Goal: Find specific page/section: Find specific page/section

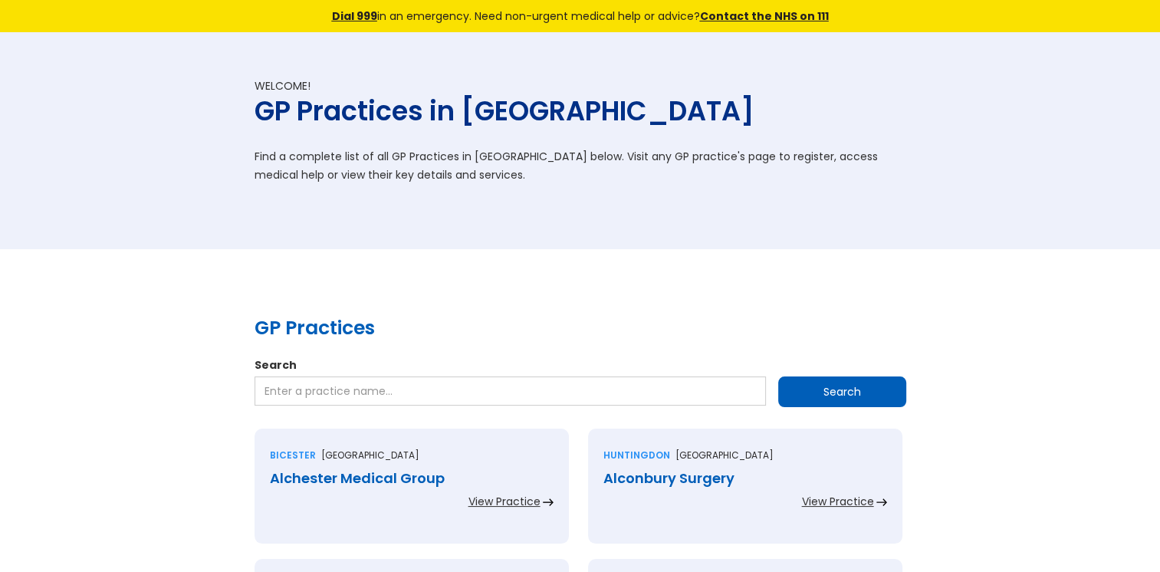
click at [303, 385] on input "Search" at bounding box center [510, 390] width 511 height 29
paste input "Goodinge Health Centre"
type input "Goodinge Health Centre"
click at [786, 385] on input "Search" at bounding box center [842, 391] width 128 height 31
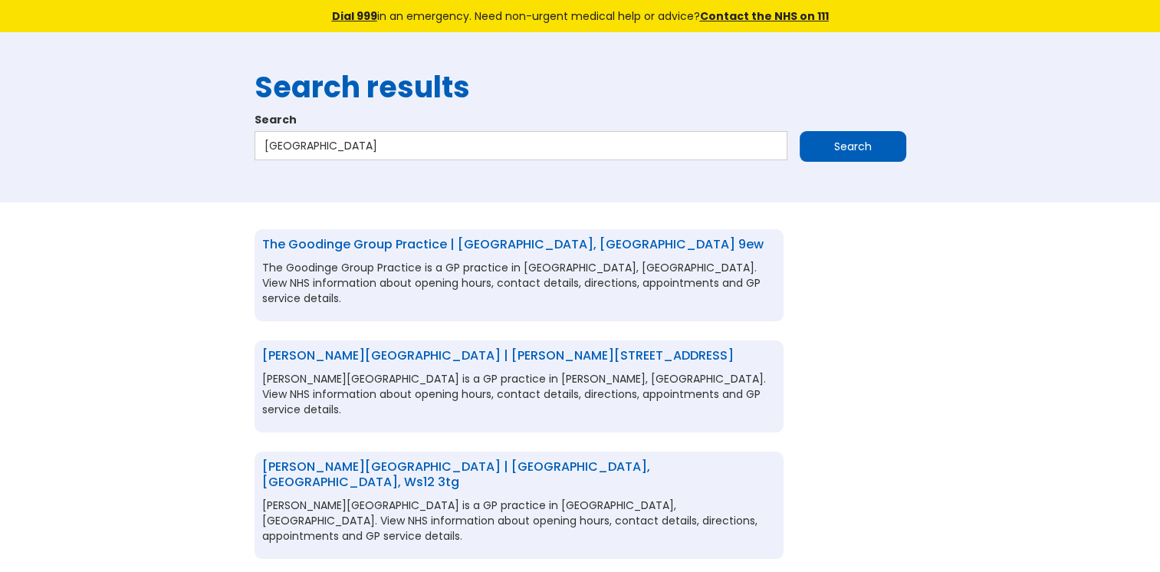
click at [347, 238] on link "The Goodinge Group Practice | London, Greater london, n7 9ew" at bounding box center [512, 244] width 501 height 18
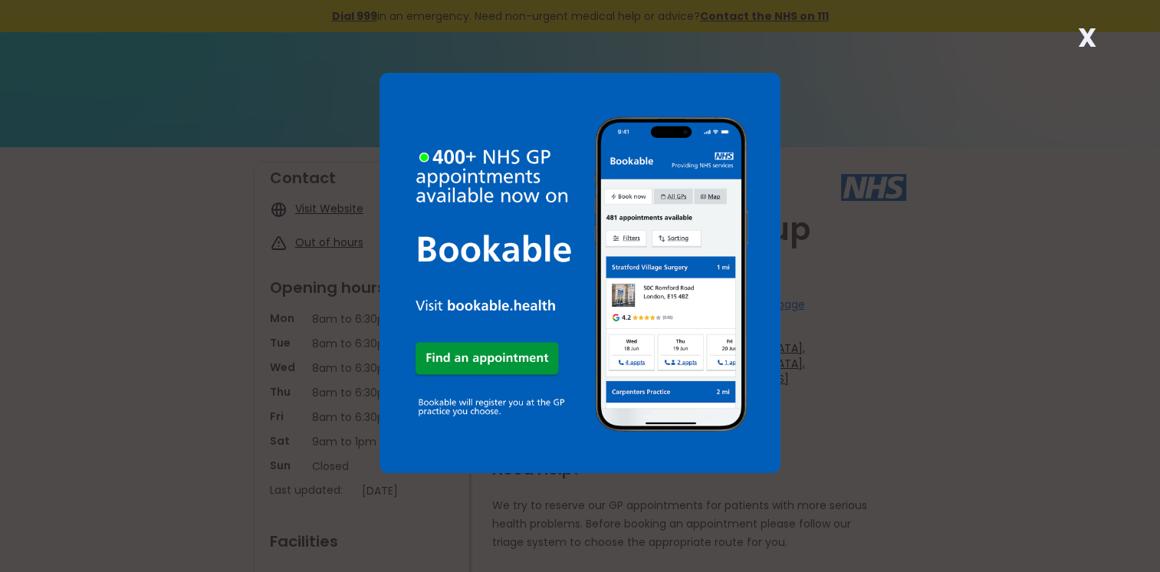
click at [1078, 41] on strong "X" at bounding box center [1086, 37] width 18 height 37
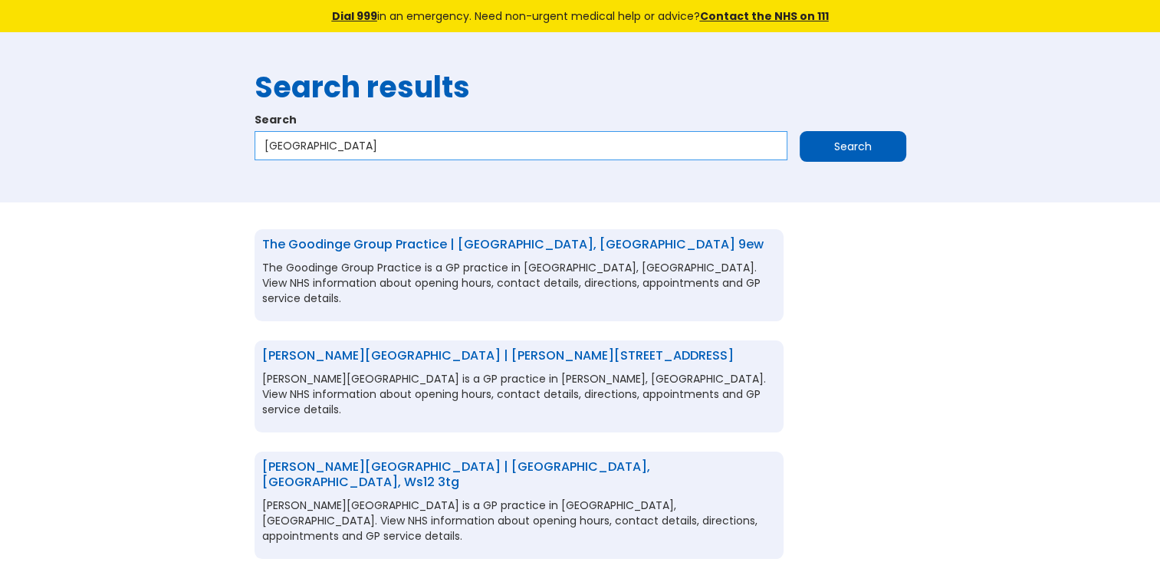
click at [405, 150] on input "Goodinge Health Centre" at bounding box center [521, 145] width 533 height 29
drag, startPoint x: 405, startPoint y: 150, endPoint x: 275, endPoint y: 156, distance: 130.5
click at [275, 156] on input "Goodinge Health Centre" at bounding box center [521, 145] width 533 height 29
paste input "Tower Hill Partnership Medical Practic"
type input "Tower Hill Partnership Medical Practice"
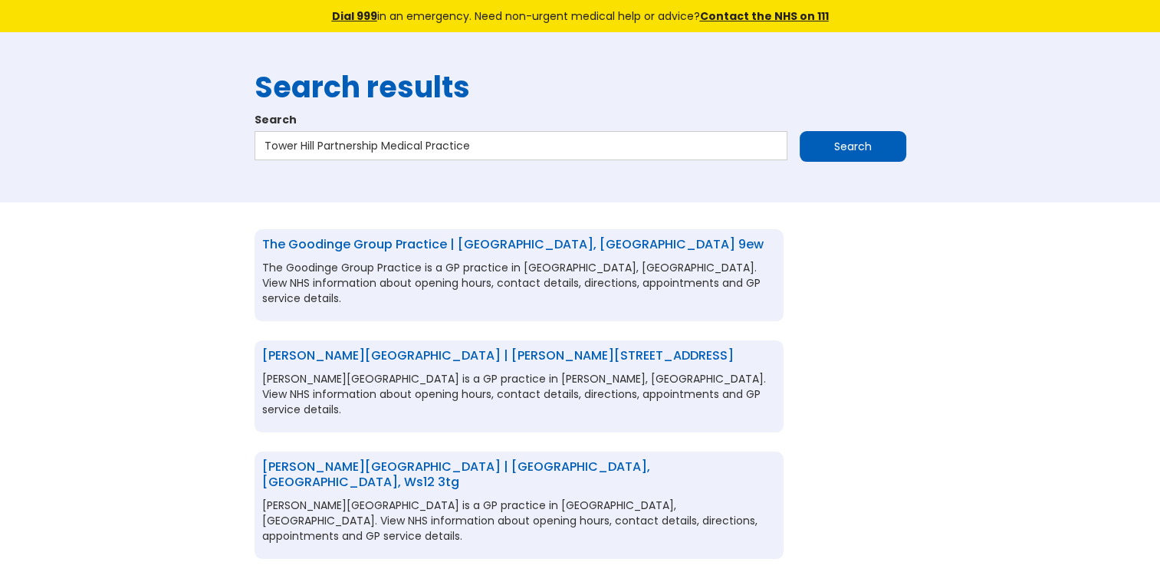
click at [818, 149] on input "Search" at bounding box center [853, 146] width 107 height 31
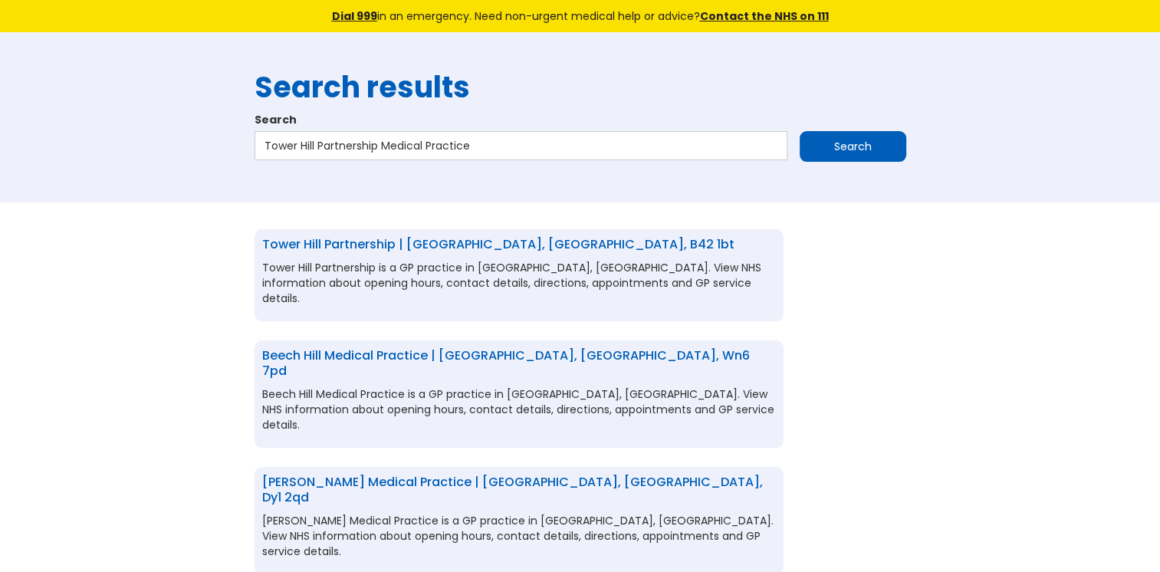
click at [588, 238] on link "Tower Hill Partnership | Birmingham, West midlands, b42 1bt" at bounding box center [498, 244] width 472 height 18
click at [485, 147] on input "Tower Hill Partnership Medical Practice" at bounding box center [521, 145] width 533 height 29
drag, startPoint x: 485, startPoint y: 147, endPoint x: 260, endPoint y: 150, distance: 224.7
click at [260, 150] on input "Tower Hill Partnership Medical Practice" at bounding box center [521, 145] width 533 height 29
paste input "Newbury Parks Health Centr"
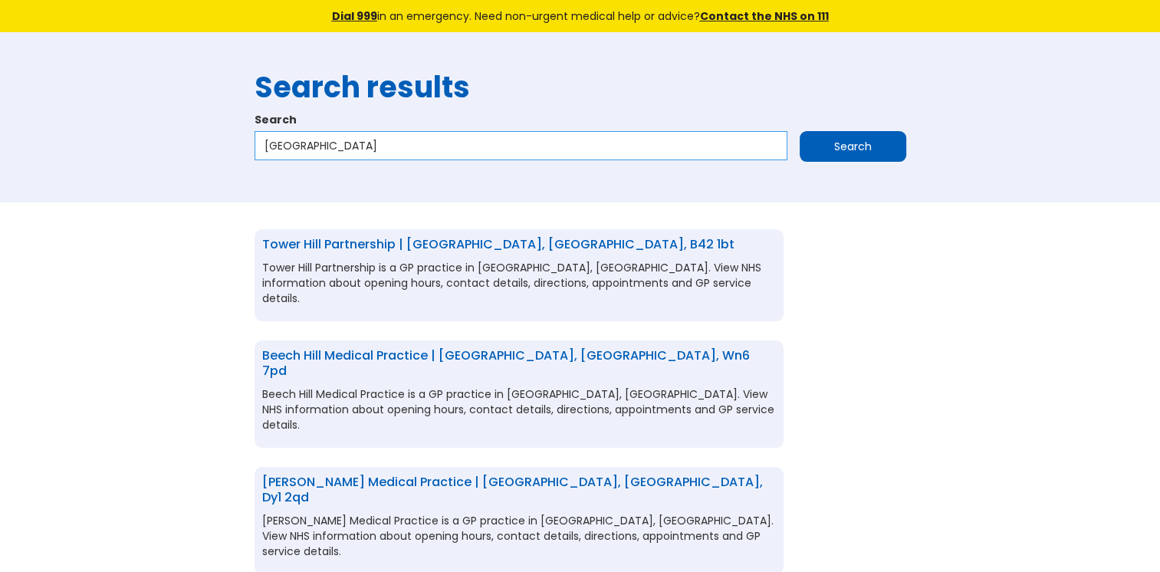
type input "Newbury Parks Health Centre"
click at [822, 143] on input "Search" at bounding box center [853, 146] width 107 height 31
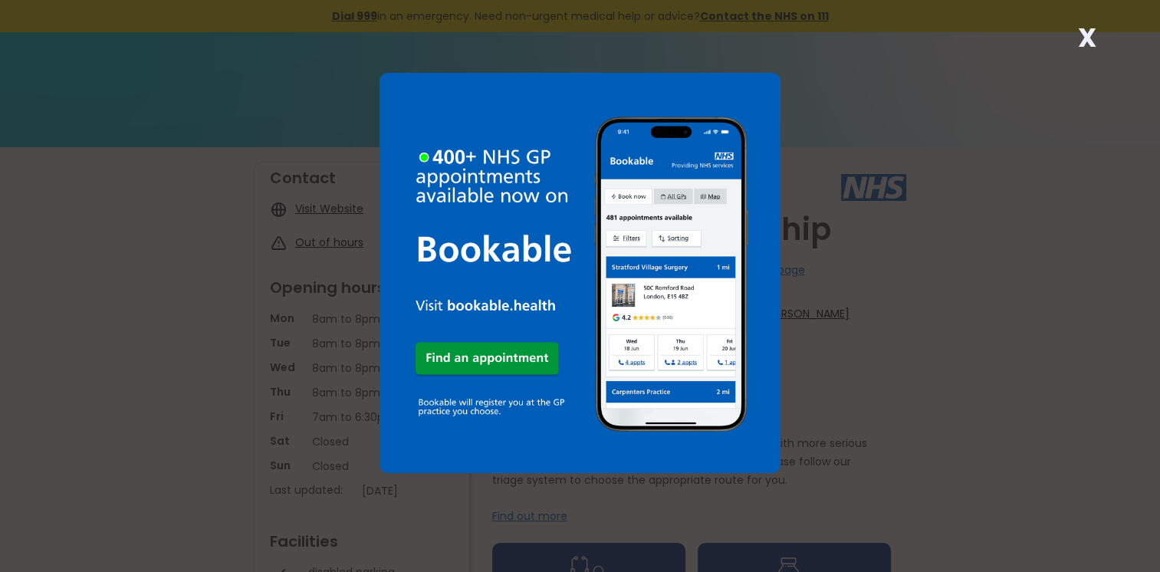
click at [1086, 41] on strong "X" at bounding box center [1086, 37] width 18 height 37
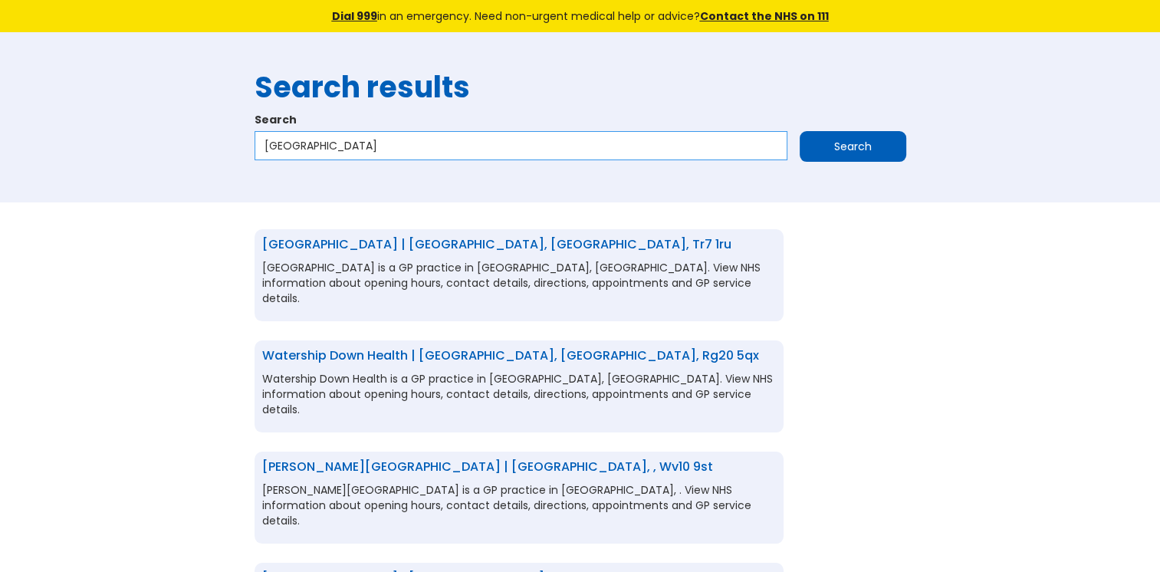
click at [464, 151] on input "[GEOGRAPHIC_DATA]" at bounding box center [521, 145] width 533 height 29
type input "Newbury Parks Health Centre ig2"
click at [821, 153] on input "Search" at bounding box center [853, 146] width 107 height 31
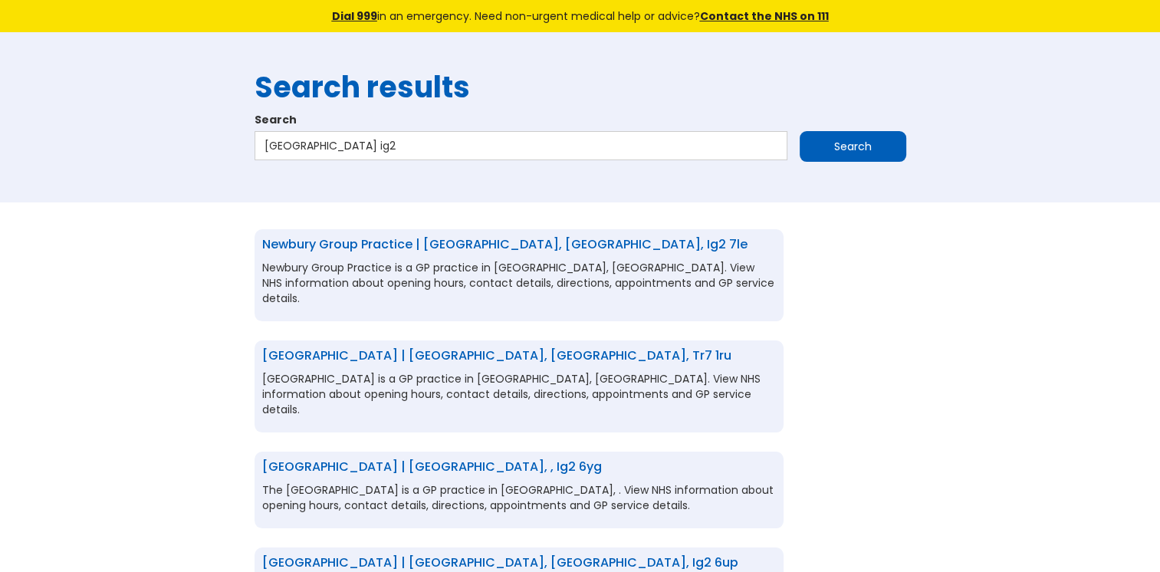
click at [432, 238] on link "Newbury Group Practice | Ilford, Essex, ig2 7le" at bounding box center [504, 244] width 485 height 18
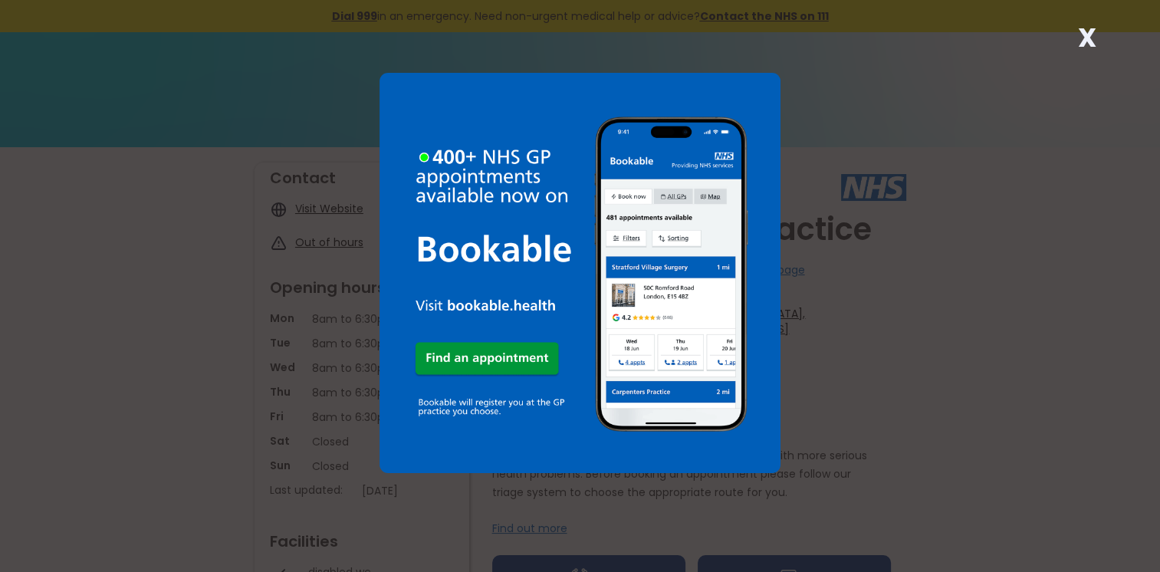
click at [1083, 33] on strong "X" at bounding box center [1086, 37] width 18 height 37
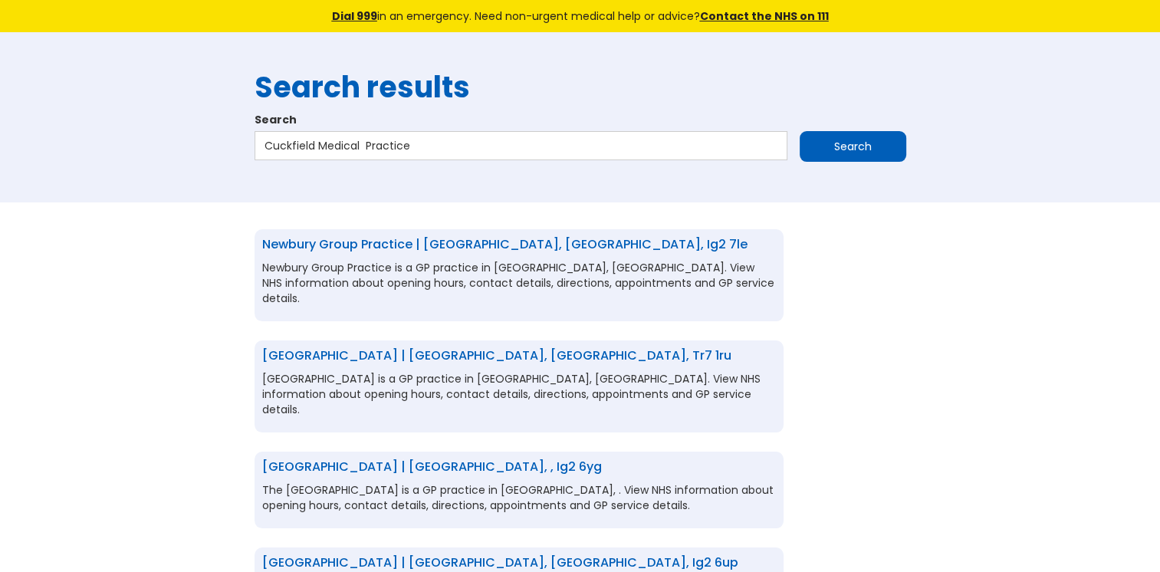
type input "Cuckfield Medical Practice"
click at [847, 145] on input "Search" at bounding box center [853, 146] width 107 height 31
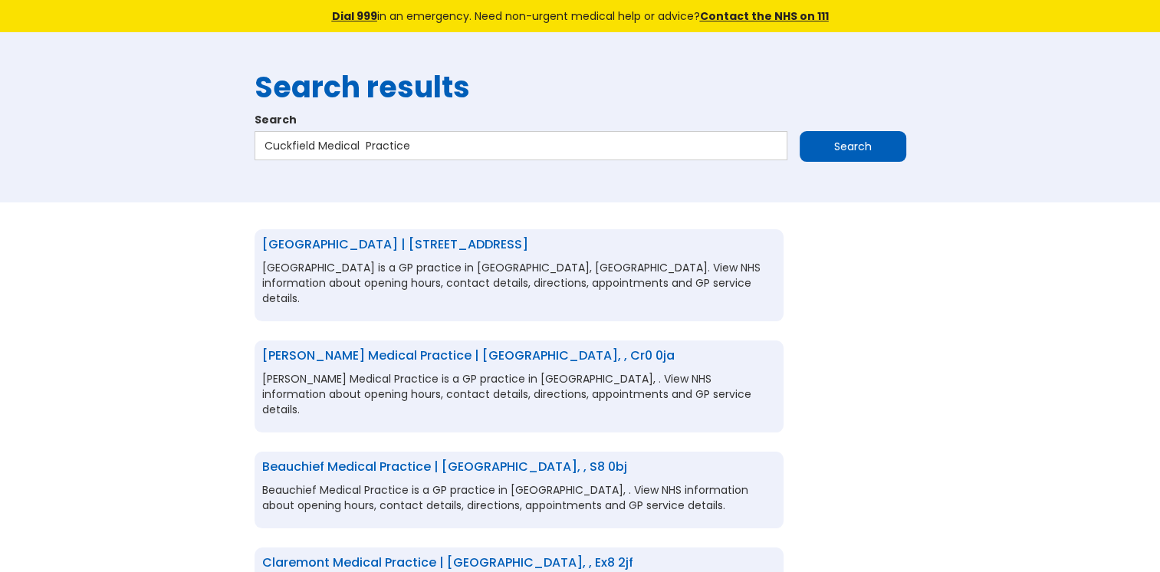
click at [527, 245] on link "[GEOGRAPHIC_DATA] | [STREET_ADDRESS]" at bounding box center [395, 244] width 266 height 18
click at [429, 143] on input "Cuckfield Medical Practice" at bounding box center [521, 145] width 533 height 29
drag, startPoint x: 429, startPoint y: 143, endPoint x: 229, endPoint y: 136, distance: 201.0
click at [229, 136] on div "Search results Search Cuckfield Medical Practice Search" at bounding box center [580, 117] width 1160 height 170
paste input "Lower Clapton Group"
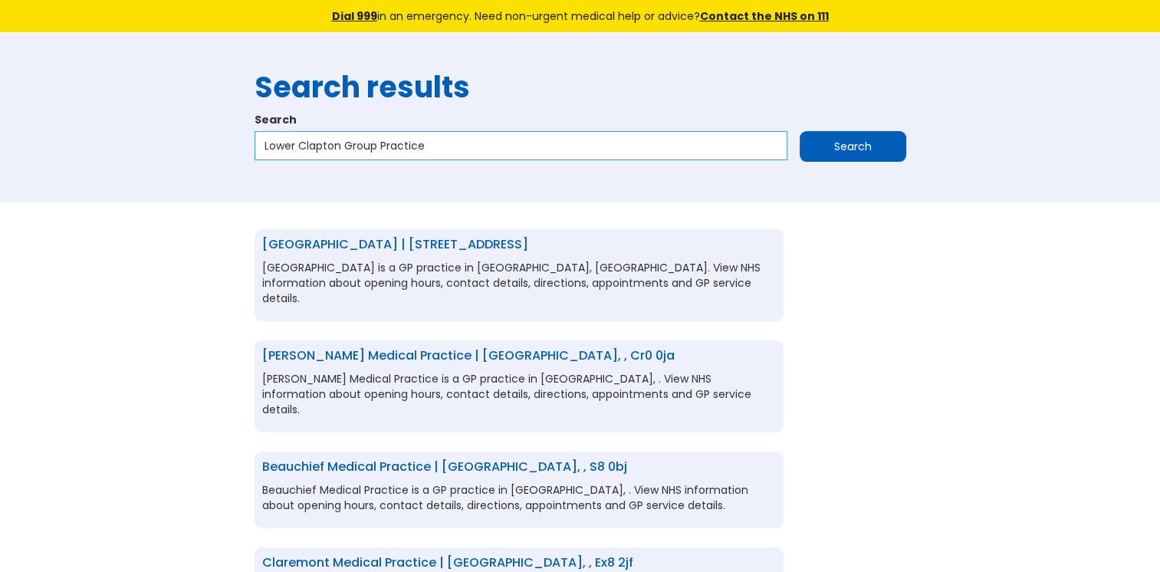
type input "Lower Clapton Group Practice"
click at [810, 150] on input "Search" at bounding box center [853, 146] width 107 height 31
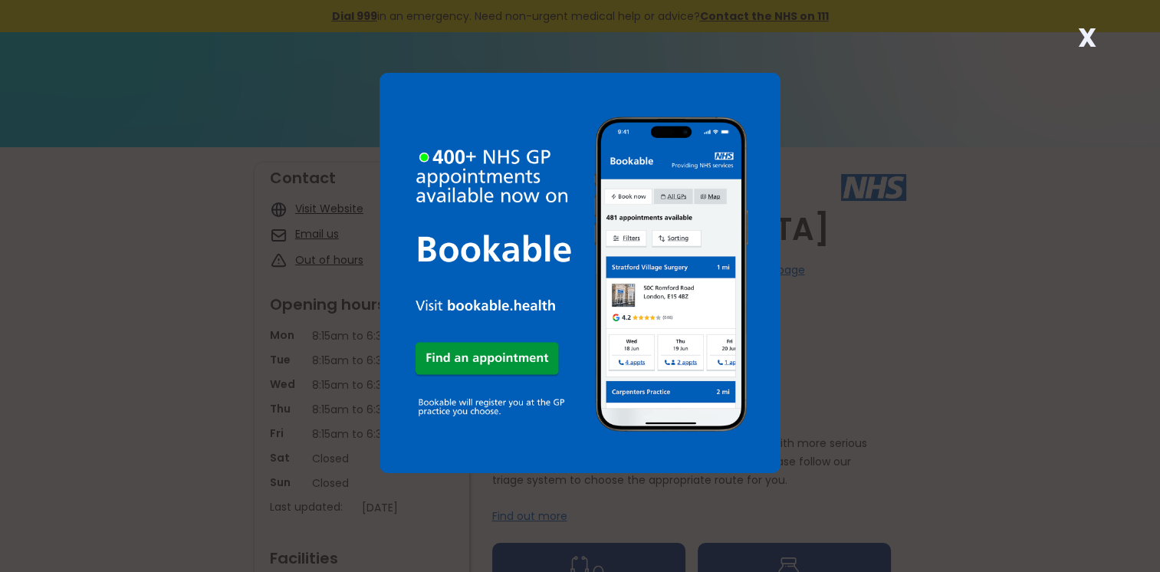
click at [1080, 32] on strong "X" at bounding box center [1086, 37] width 18 height 37
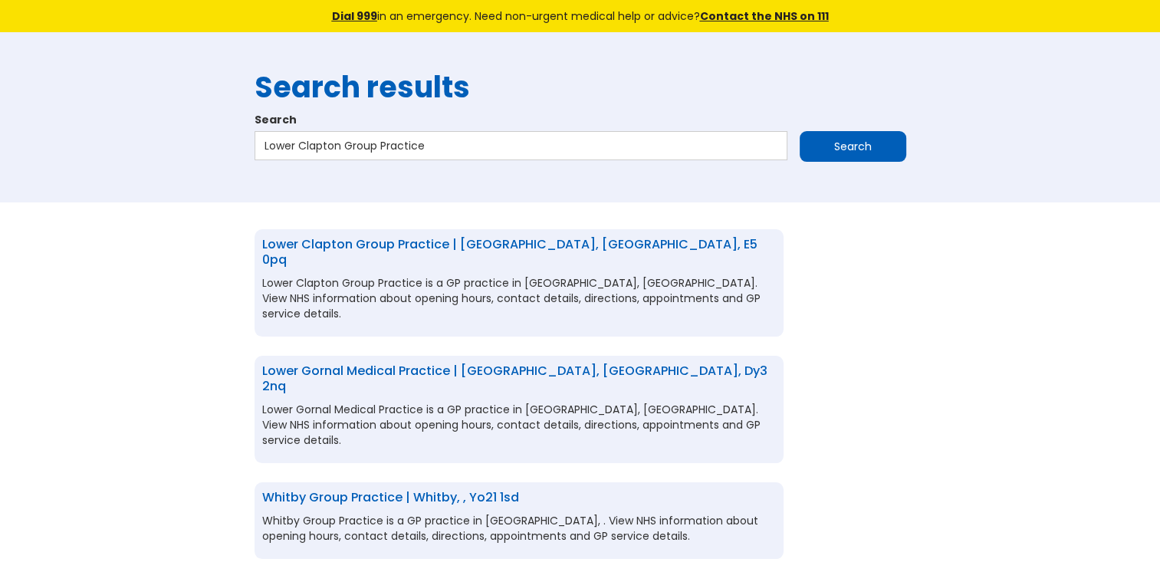
click at [370, 238] on link "Lower Clapton Group Practice | [GEOGRAPHIC_DATA], [GEOGRAPHIC_DATA], e5 0pq" at bounding box center [509, 251] width 495 height 33
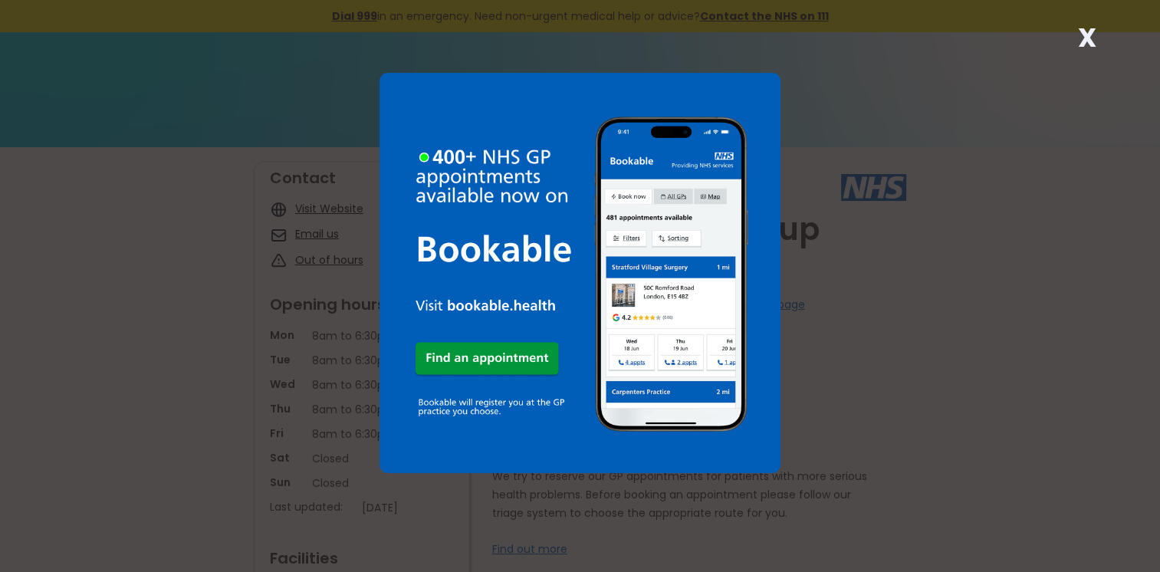
click at [1087, 35] on strong "X" at bounding box center [1086, 37] width 18 height 37
